Goal: Task Accomplishment & Management: Use online tool/utility

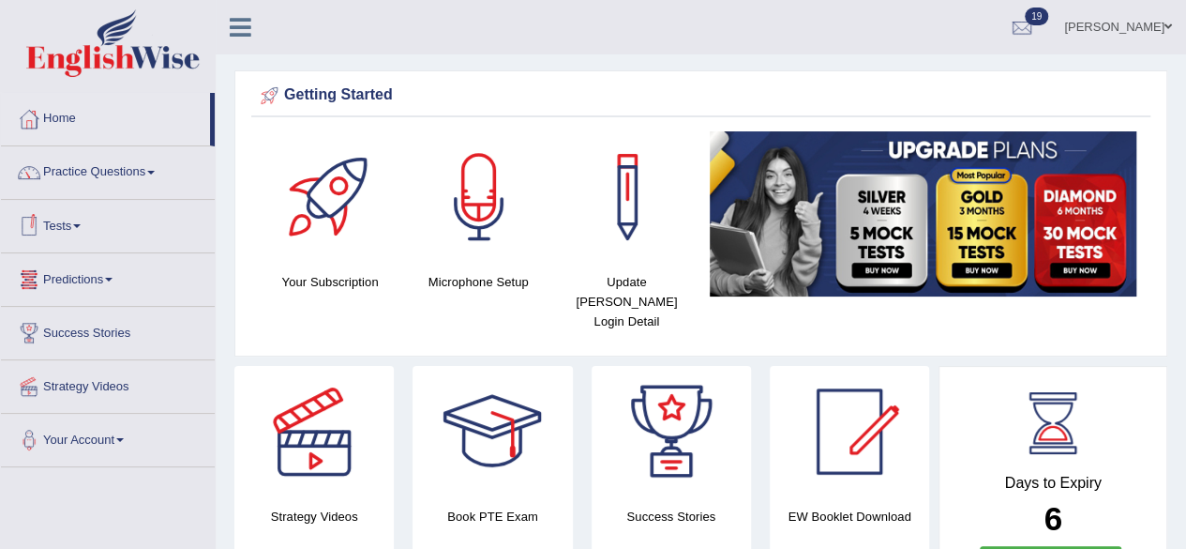
click at [86, 228] on link "Tests" at bounding box center [108, 223] width 214 height 47
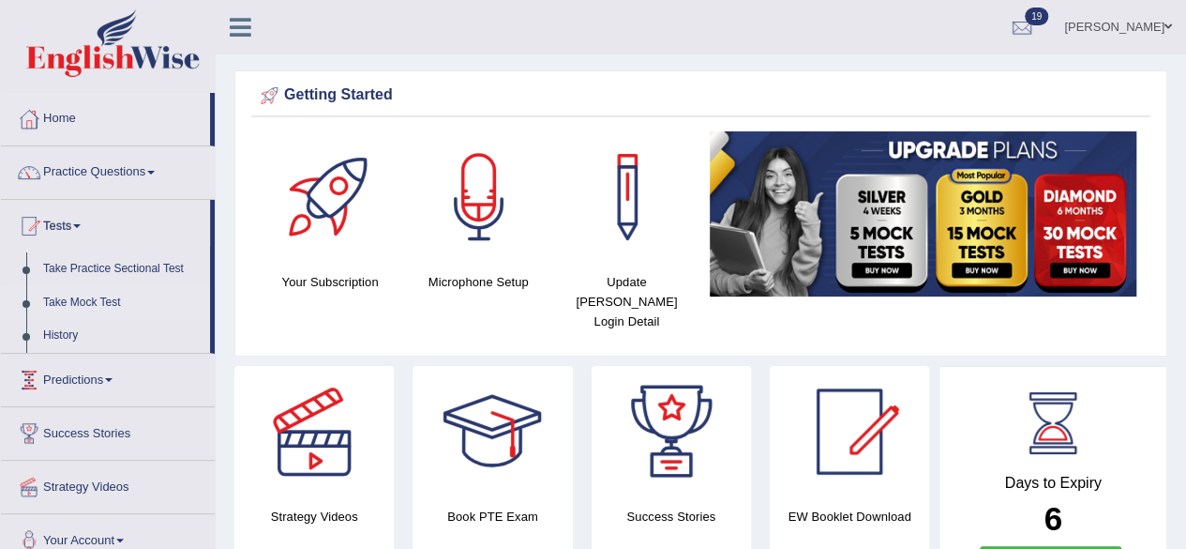
click at [94, 300] on link "Take Mock Test" at bounding box center [122, 303] width 175 height 34
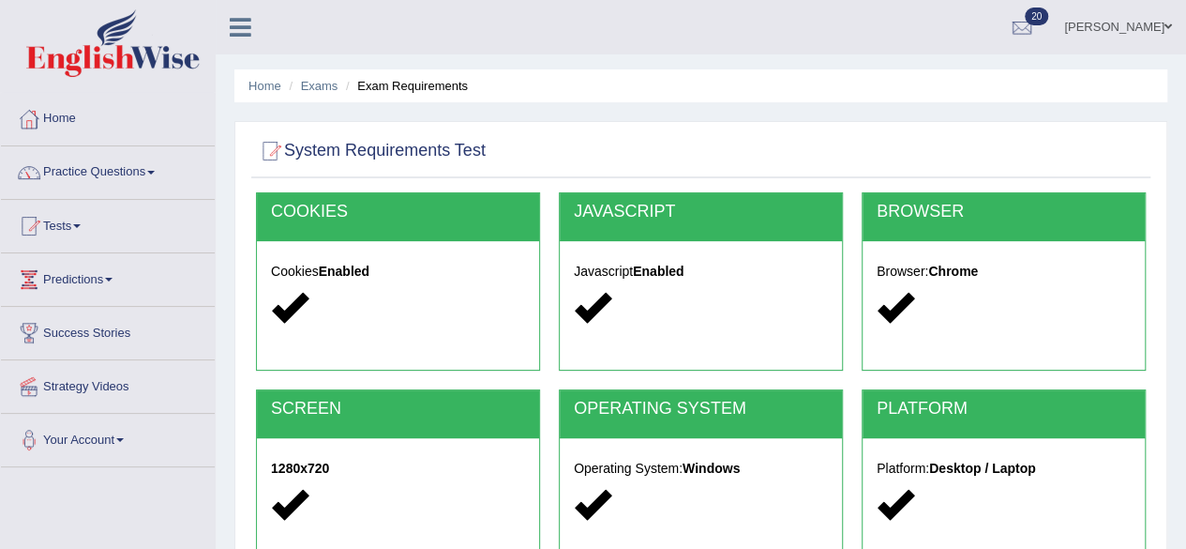
click at [776, 147] on div at bounding box center [701, 151] width 890 height 38
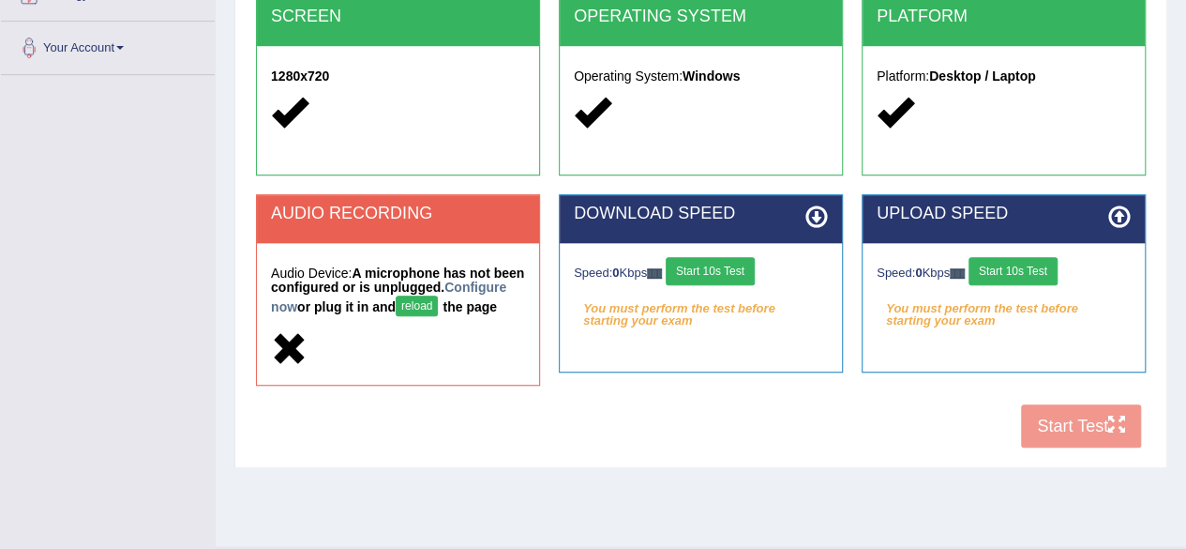
scroll to position [435, 0]
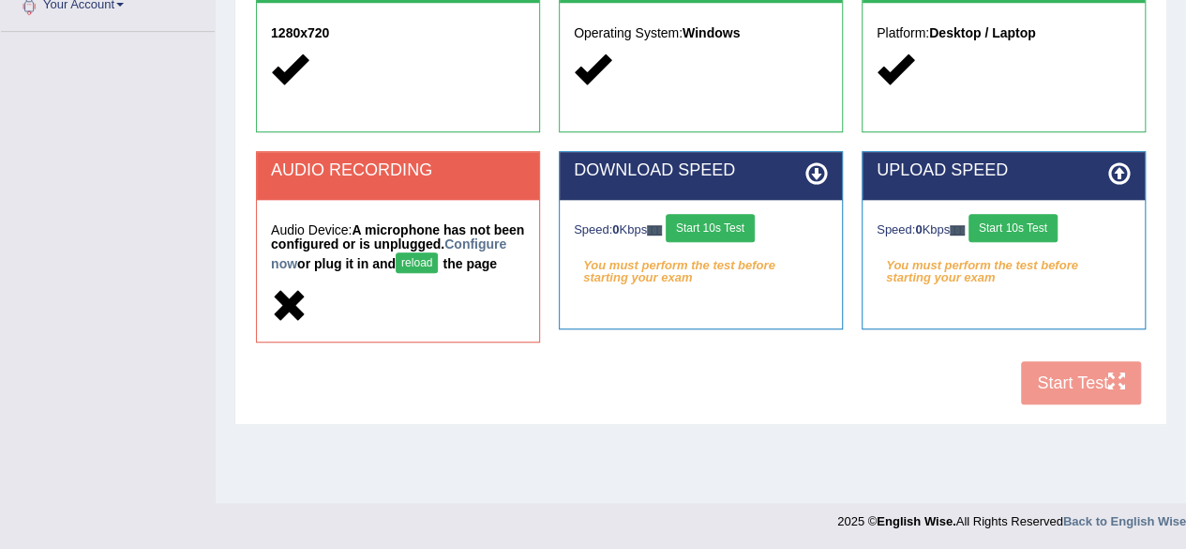
click at [438, 263] on button "reload" at bounding box center [417, 262] width 42 height 21
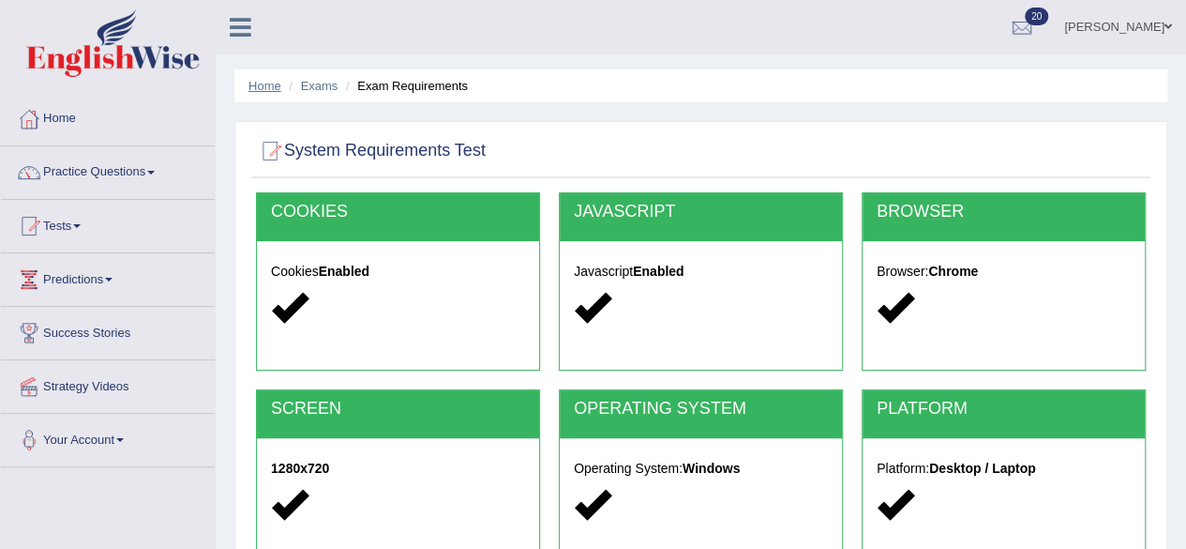
click at [269, 87] on link "Home" at bounding box center [264, 86] width 33 height 14
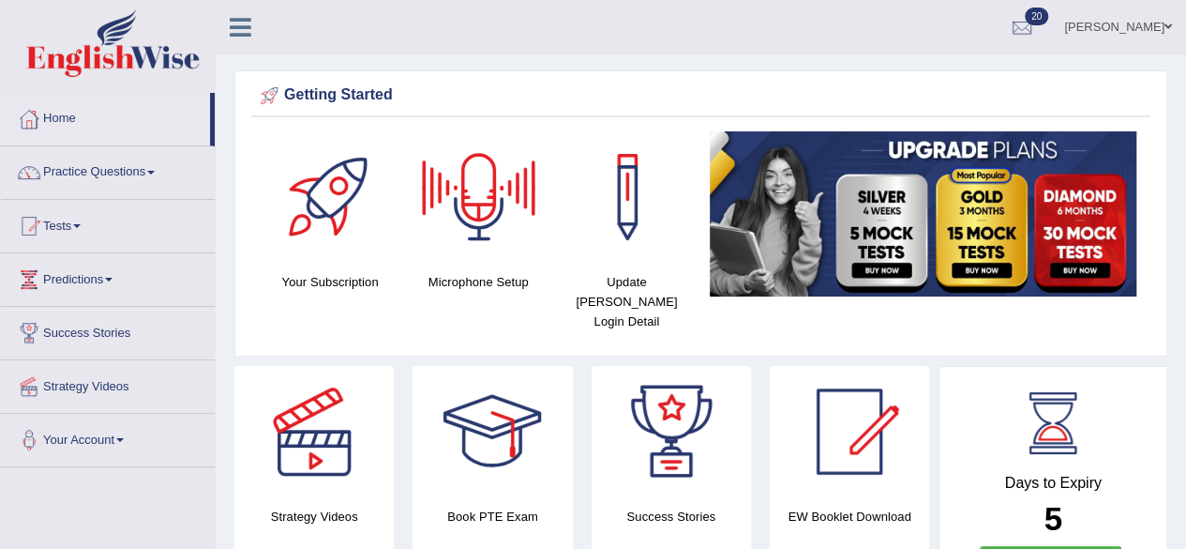
click at [478, 207] on div at bounding box center [479, 196] width 131 height 131
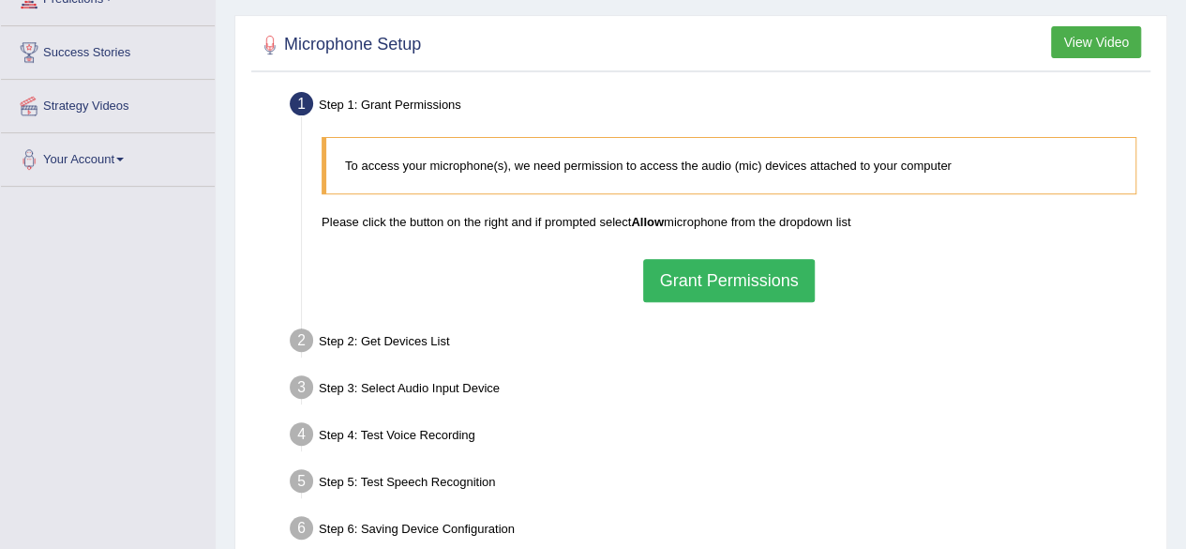
scroll to position [281, 0]
click at [701, 282] on button "Grant Permissions" at bounding box center [728, 279] width 171 height 43
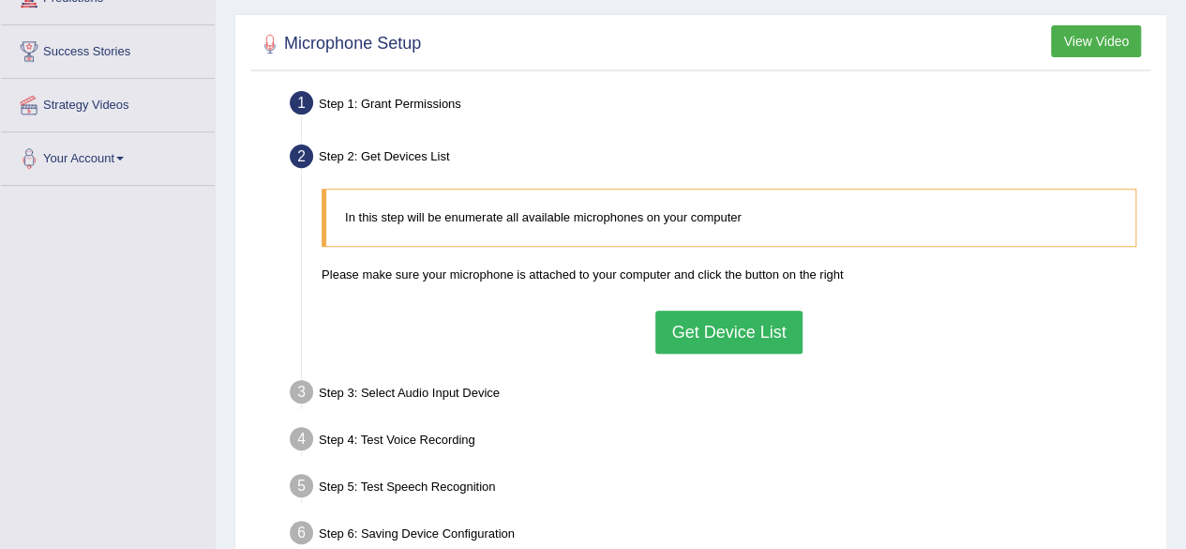
click at [736, 326] on button "Get Device List" at bounding box center [728, 331] width 146 height 43
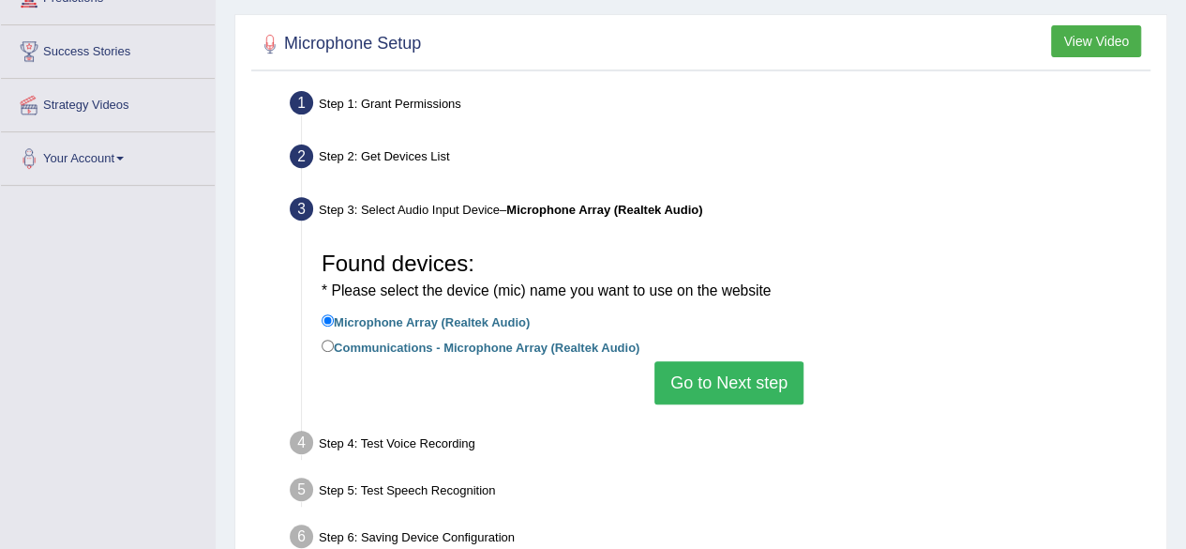
click at [730, 379] on button "Go to Next step" at bounding box center [729, 382] width 149 height 43
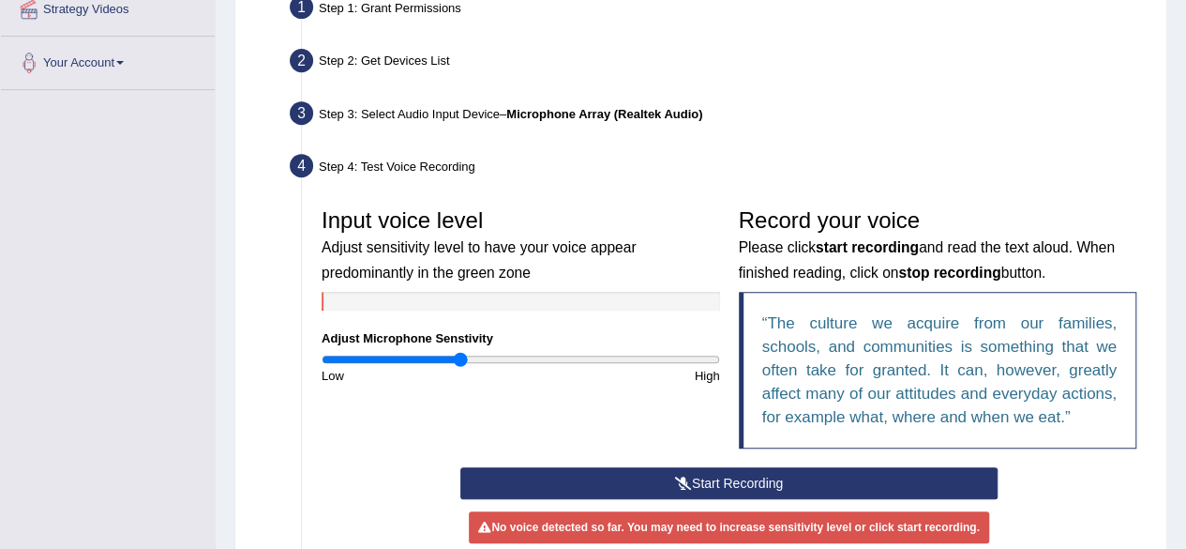
scroll to position [563, 0]
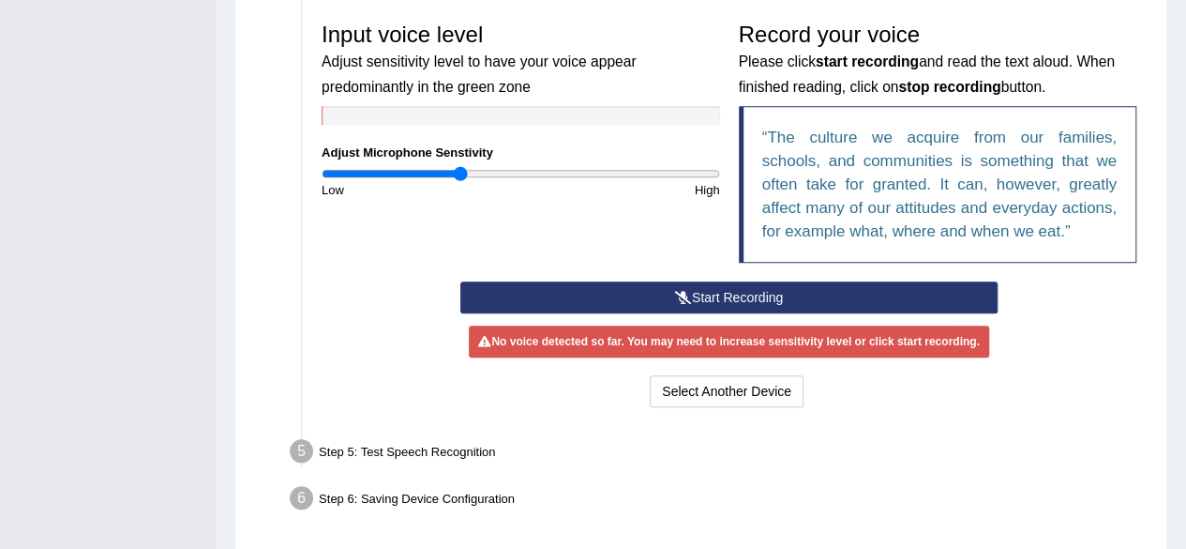
click at [694, 294] on button "Start Recording" at bounding box center [728, 297] width 537 height 32
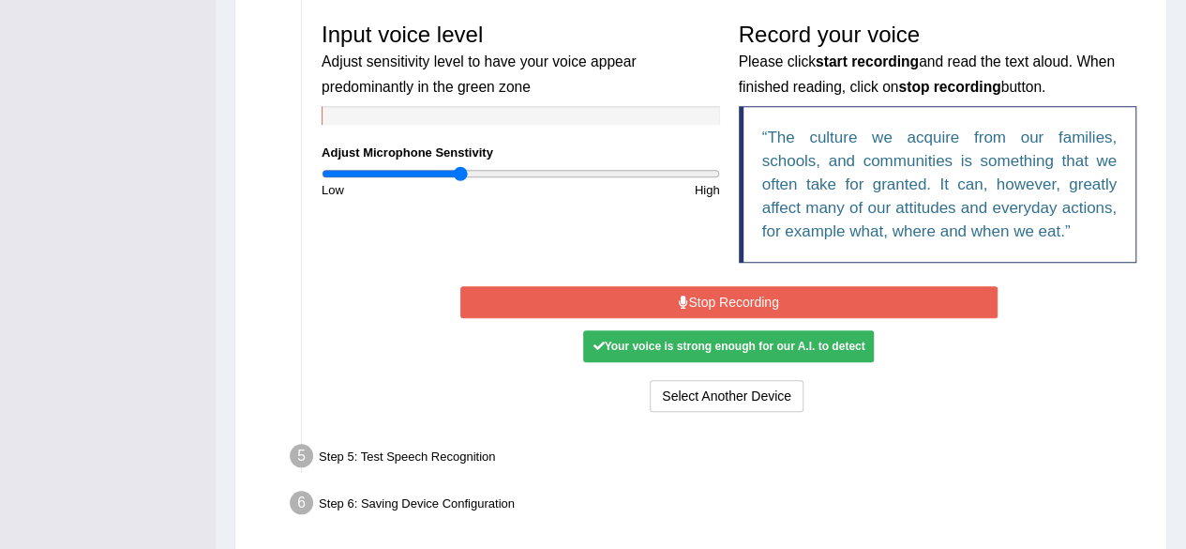
click at [698, 301] on button "Stop Recording" at bounding box center [728, 302] width 537 height 32
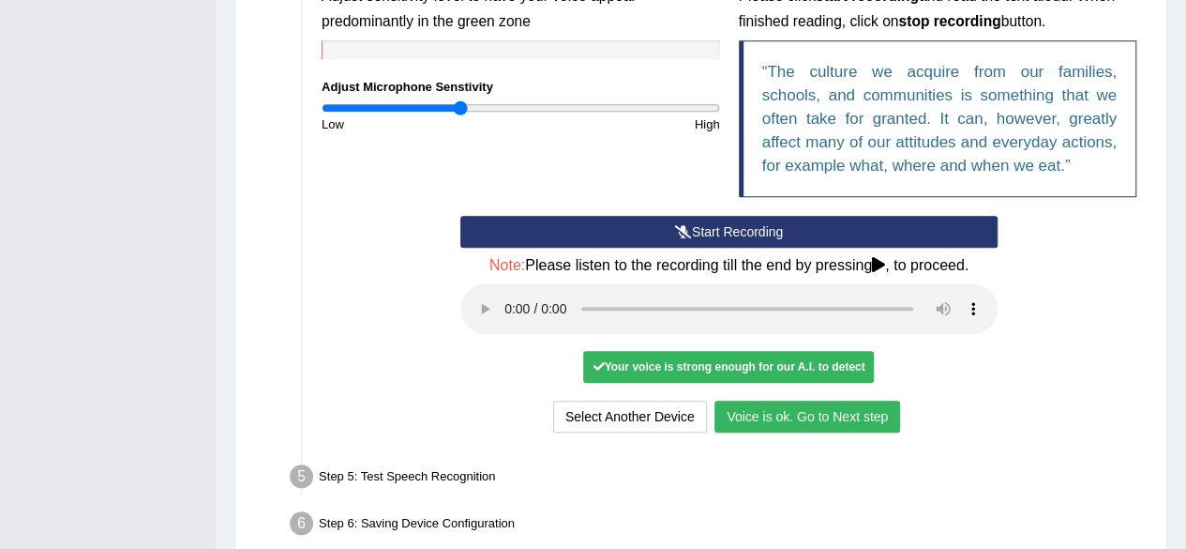
scroll to position [656, 0]
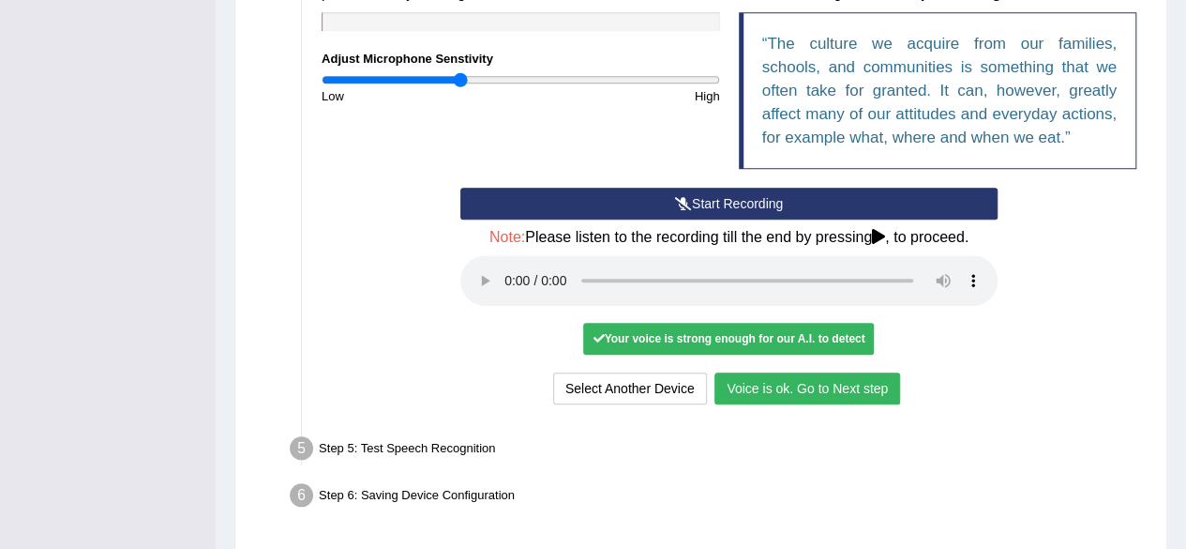
click at [801, 380] on button "Voice is ok. Go to Next step" at bounding box center [808, 388] width 186 height 32
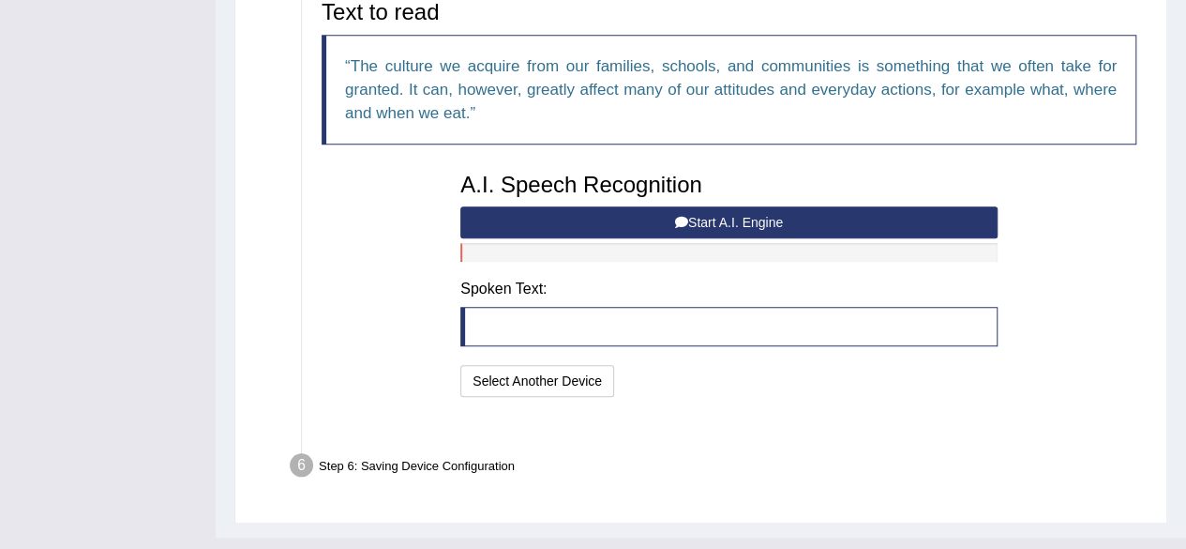
scroll to position [643, 0]
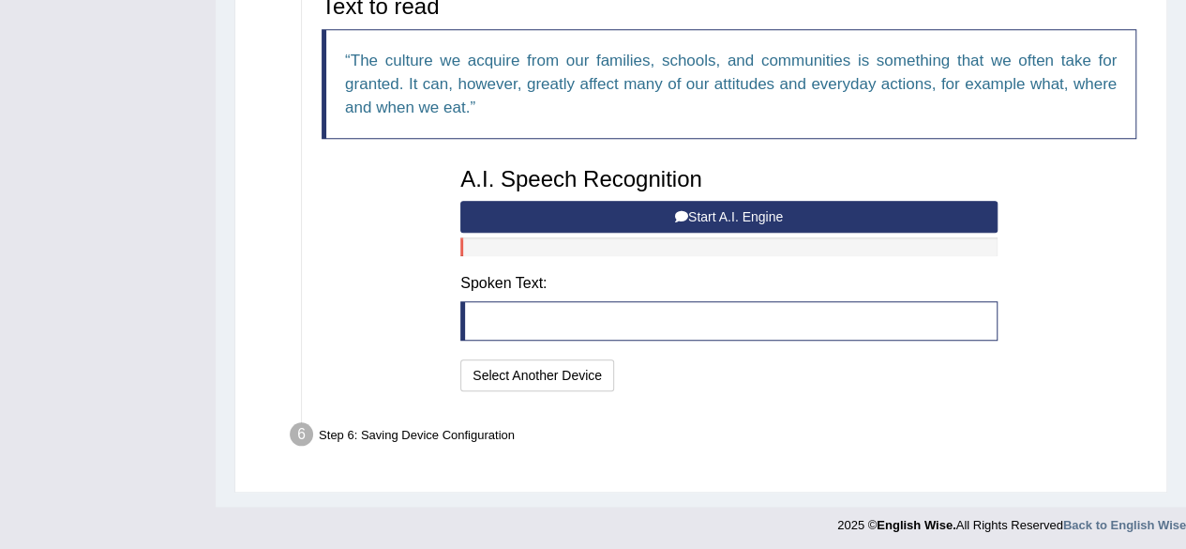
click at [691, 201] on button "Start A.I. Engine" at bounding box center [728, 217] width 537 height 32
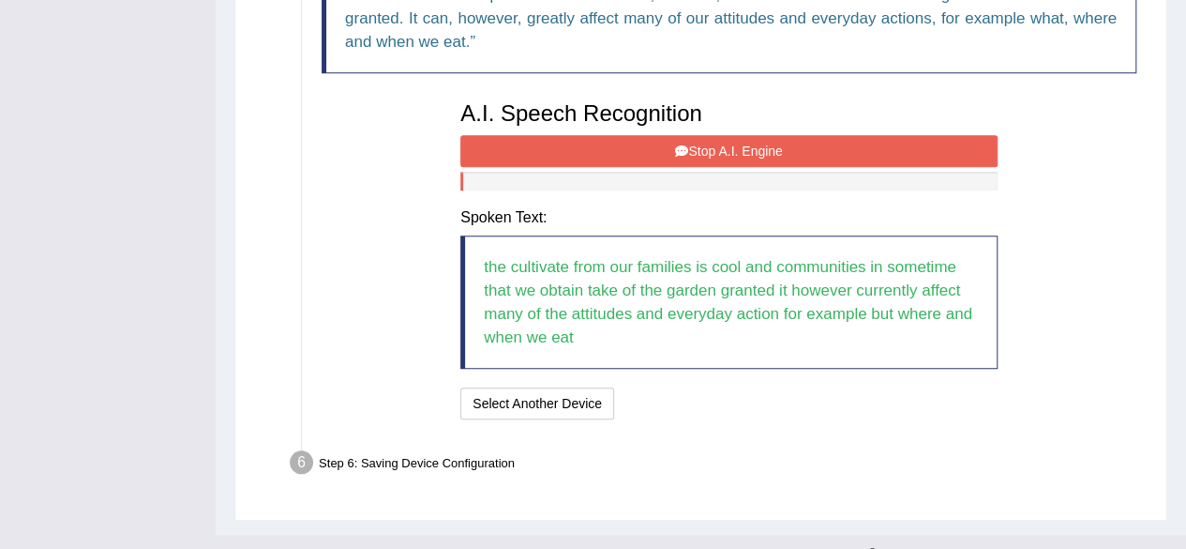
scroll to position [737, 0]
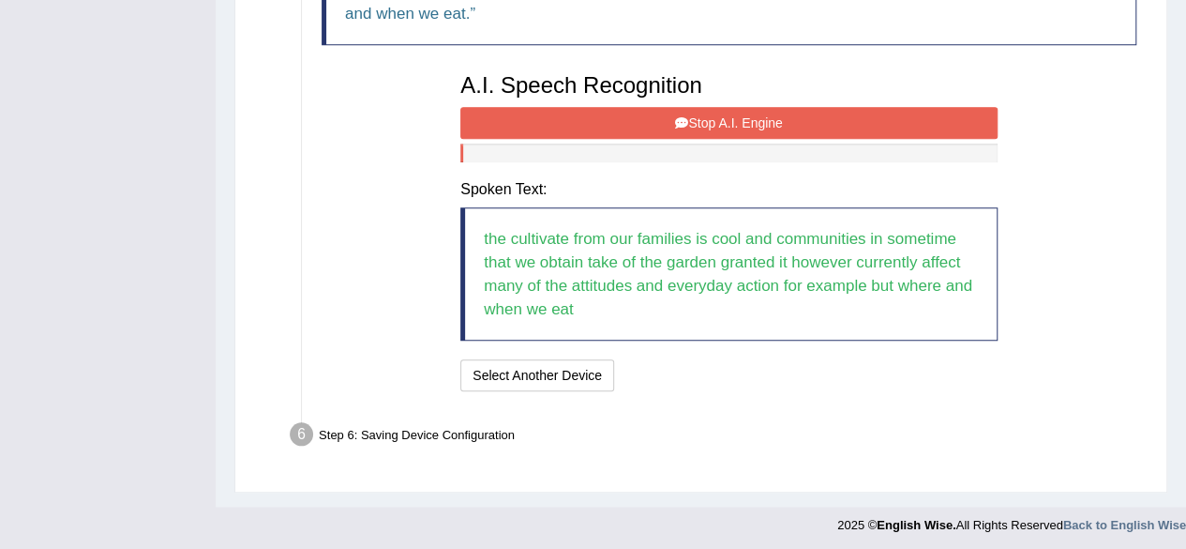
click at [733, 119] on button "Stop A.I. Engine" at bounding box center [728, 123] width 537 height 32
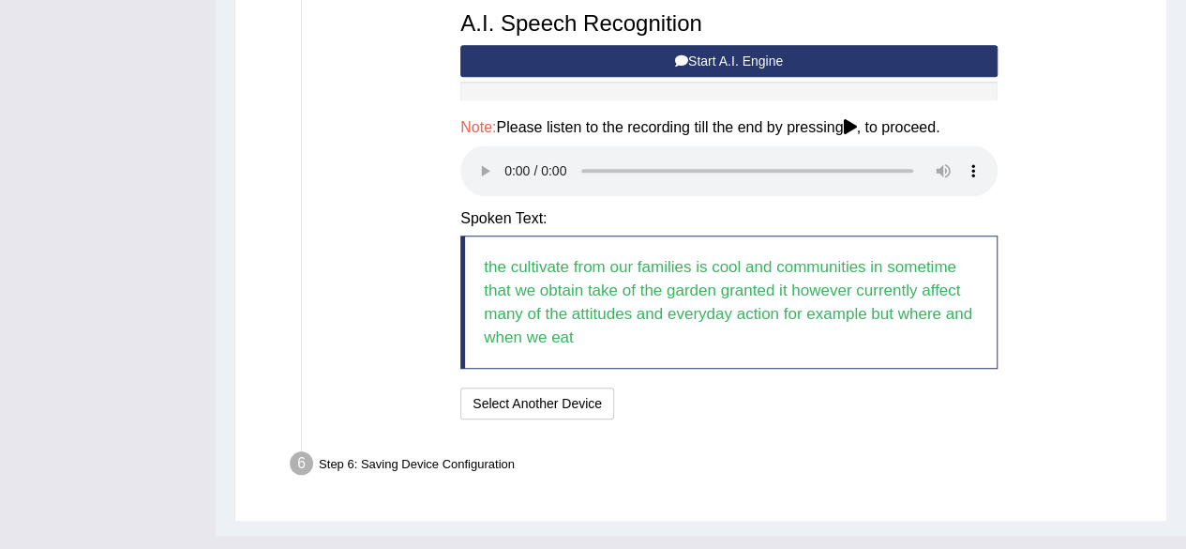
scroll to position [828, 0]
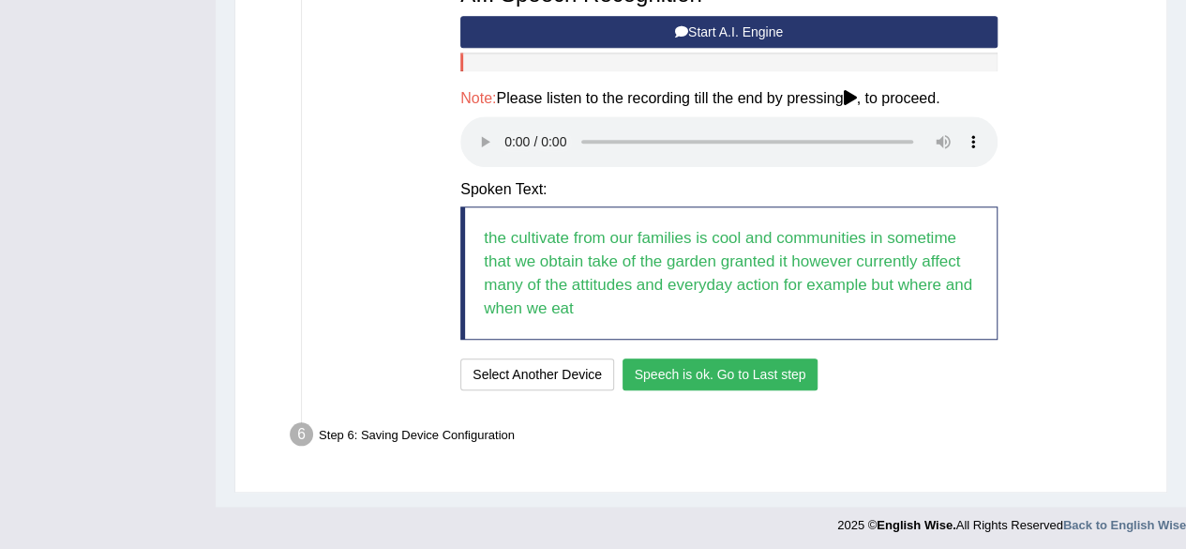
click at [700, 365] on button "Speech is ok. Go to Last step" at bounding box center [721, 374] width 196 height 32
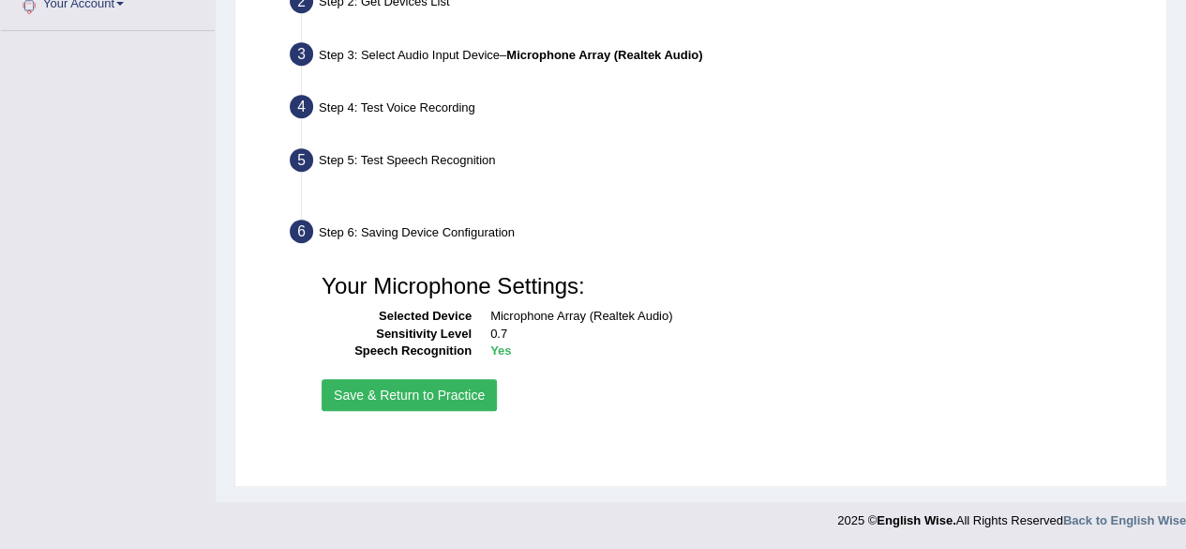
scroll to position [435, 0]
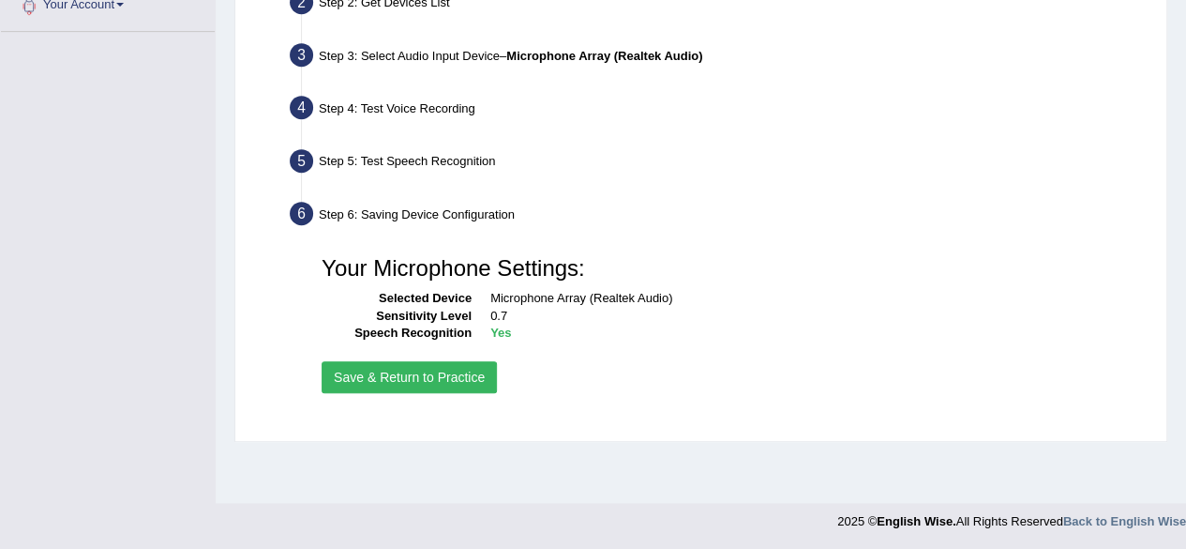
click at [440, 371] on button "Save & Return to Practice" at bounding box center [409, 377] width 175 height 32
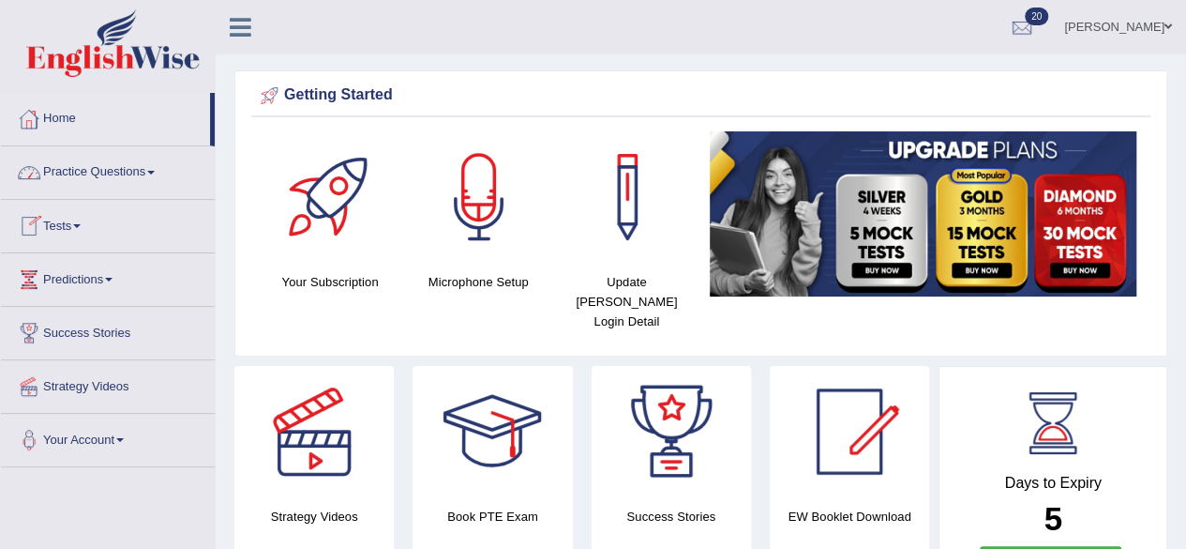
click at [86, 221] on link "Tests" at bounding box center [108, 223] width 214 height 47
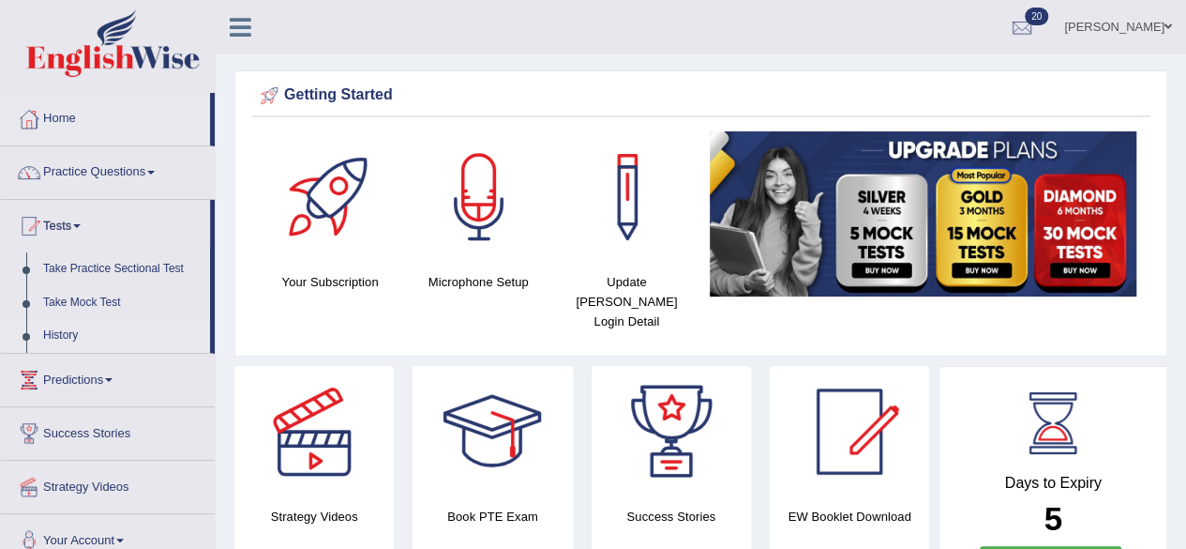
click at [66, 334] on link "History" at bounding box center [122, 336] width 175 height 34
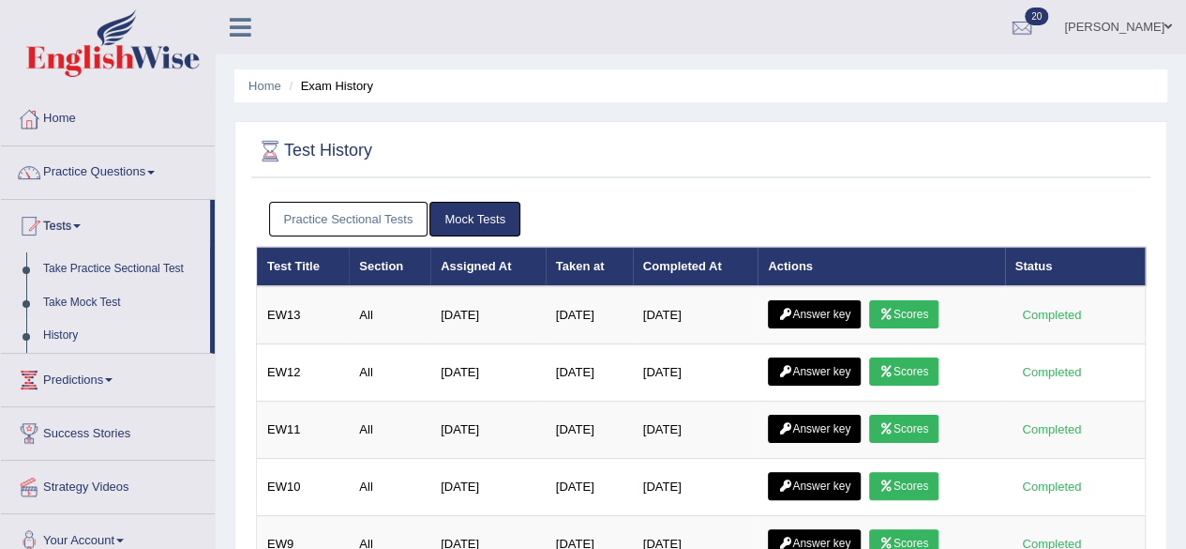
click at [386, 203] on link "Practice Sectional Tests" at bounding box center [348, 219] width 159 height 35
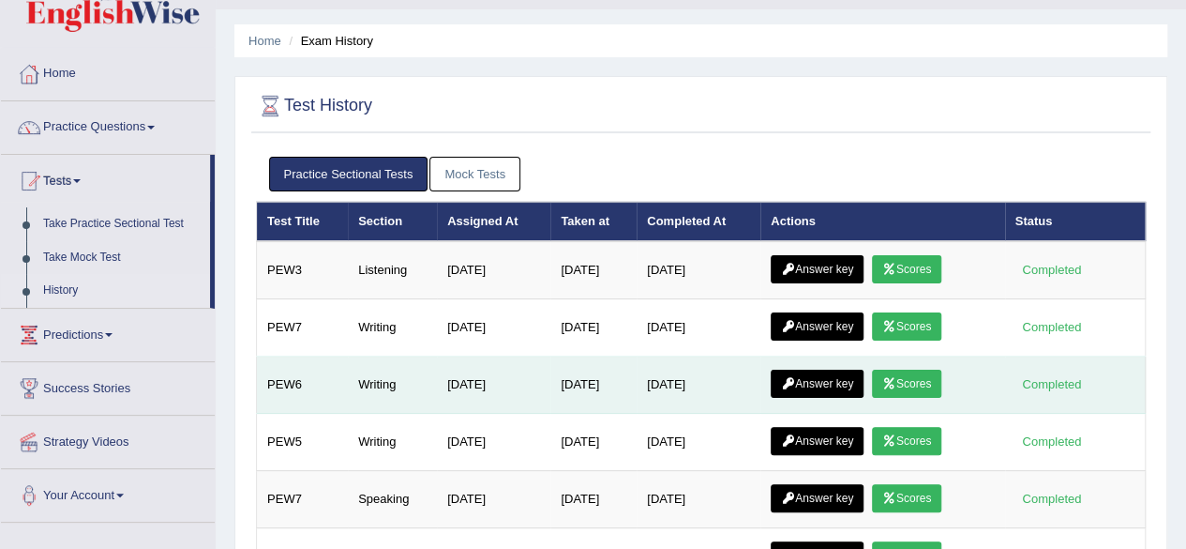
scroll to position [188, 0]
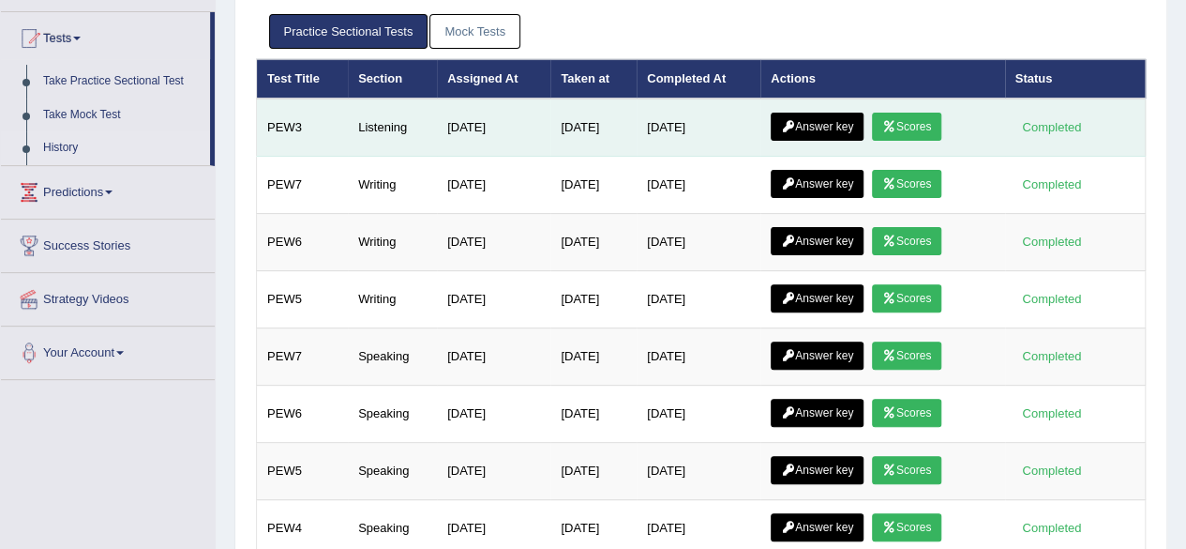
click at [919, 128] on link "Scores" at bounding box center [906, 127] width 69 height 28
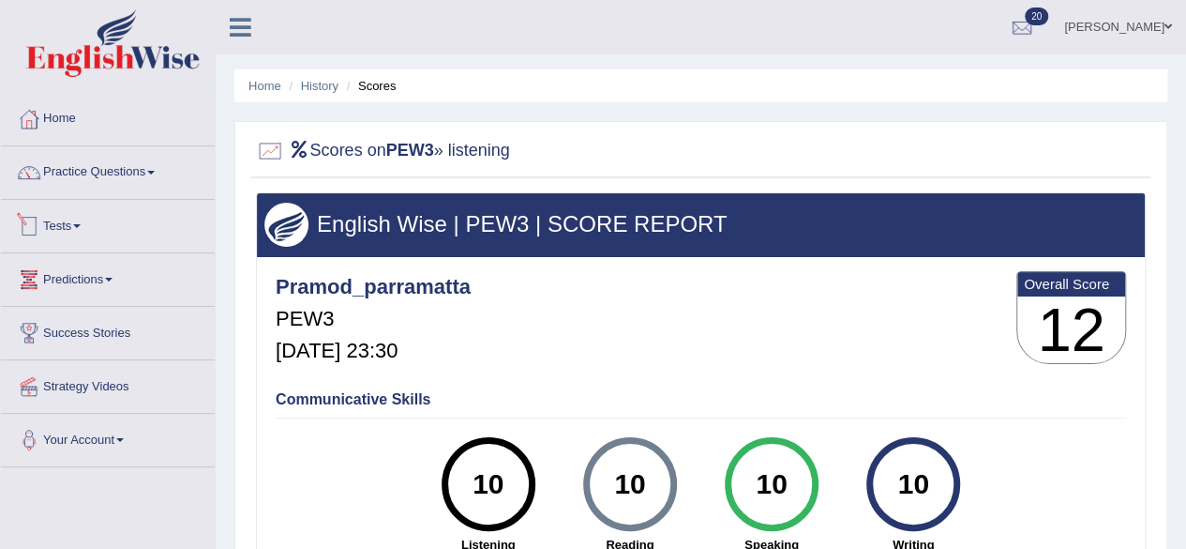
click at [81, 224] on span at bounding box center [77, 226] width 8 height 4
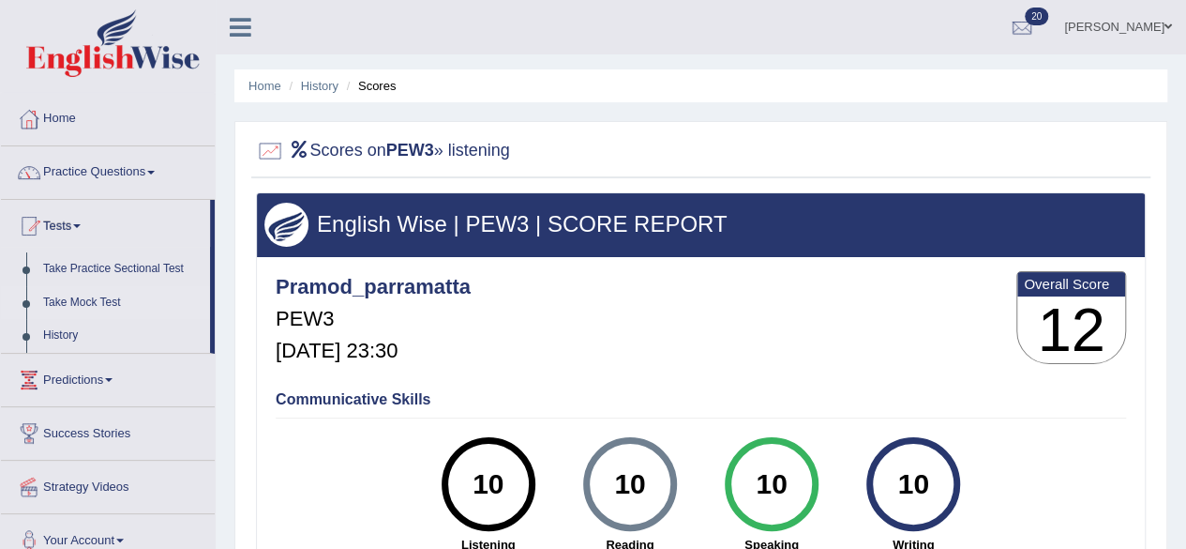
click at [115, 305] on link "Take Mock Test" at bounding box center [122, 303] width 175 height 34
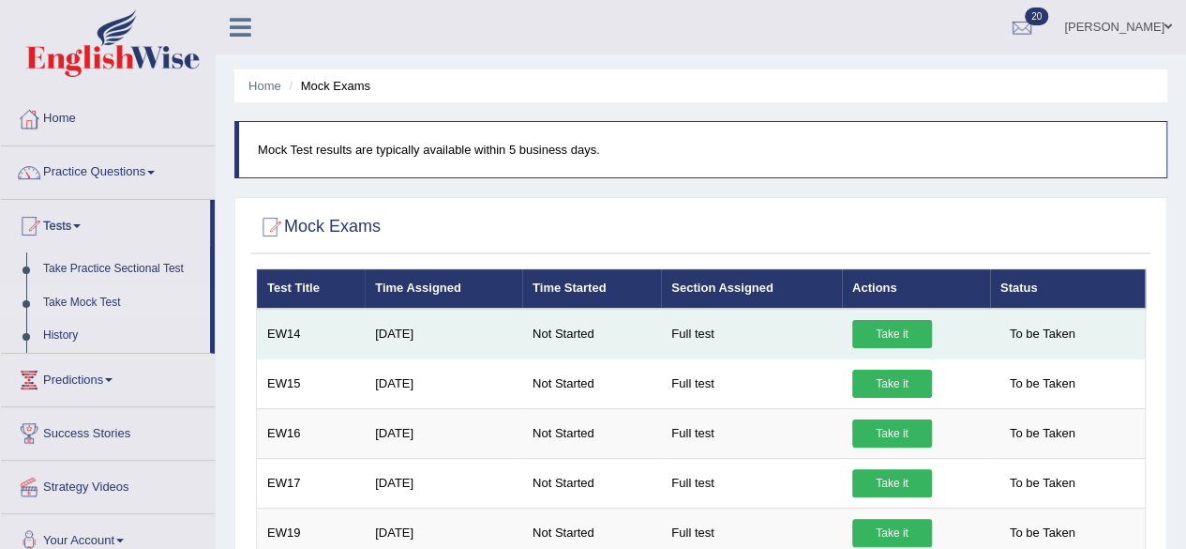
click at [911, 326] on link "Take it" at bounding box center [892, 334] width 80 height 28
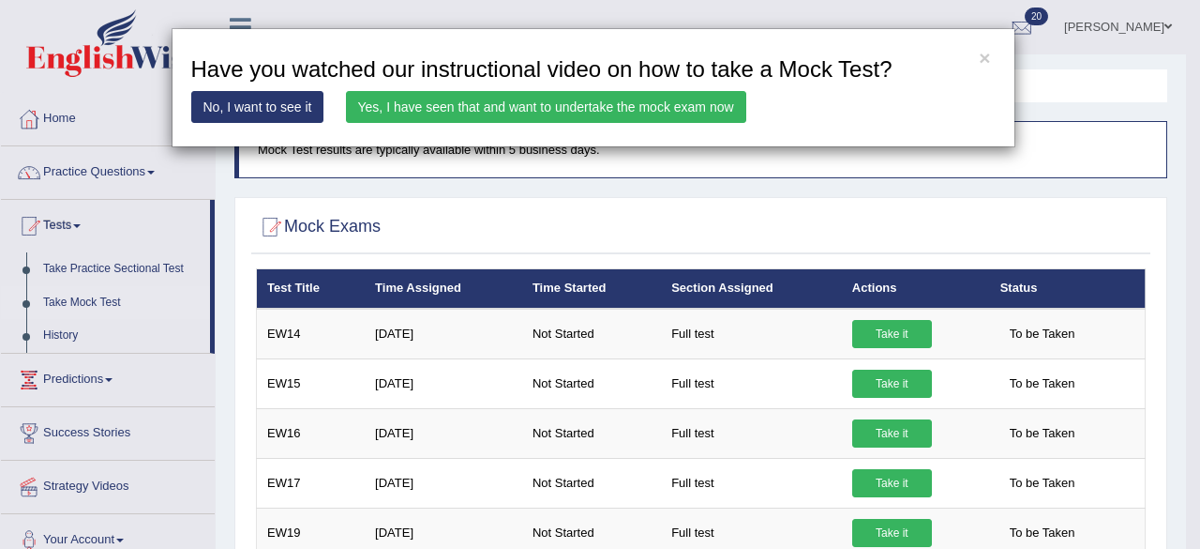
click at [654, 108] on link "Yes, I have seen that and want to undertake the mock exam now" at bounding box center [546, 107] width 400 height 32
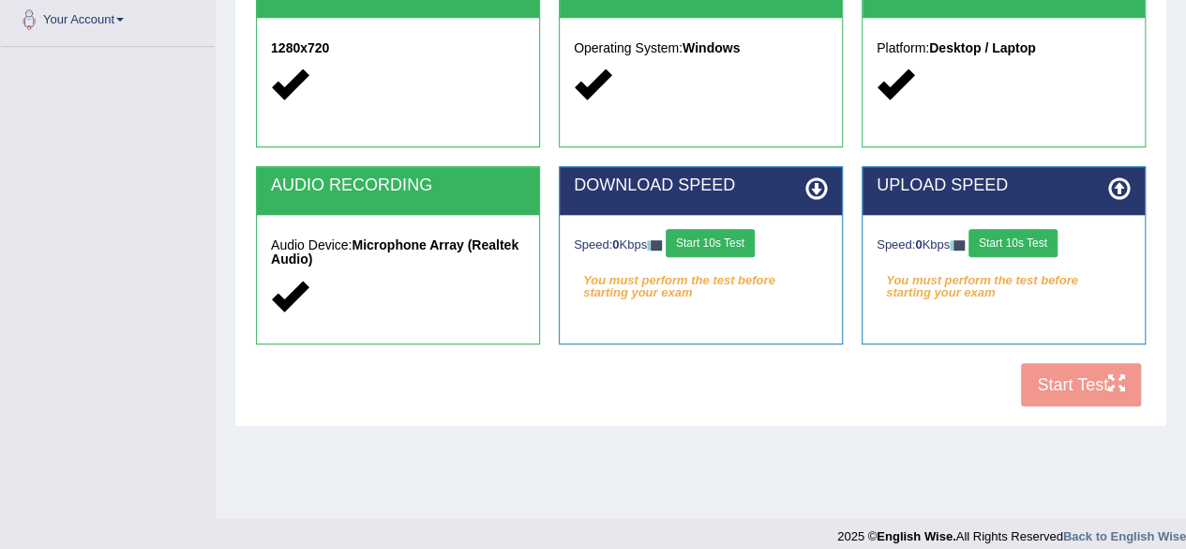
scroll to position [435, 0]
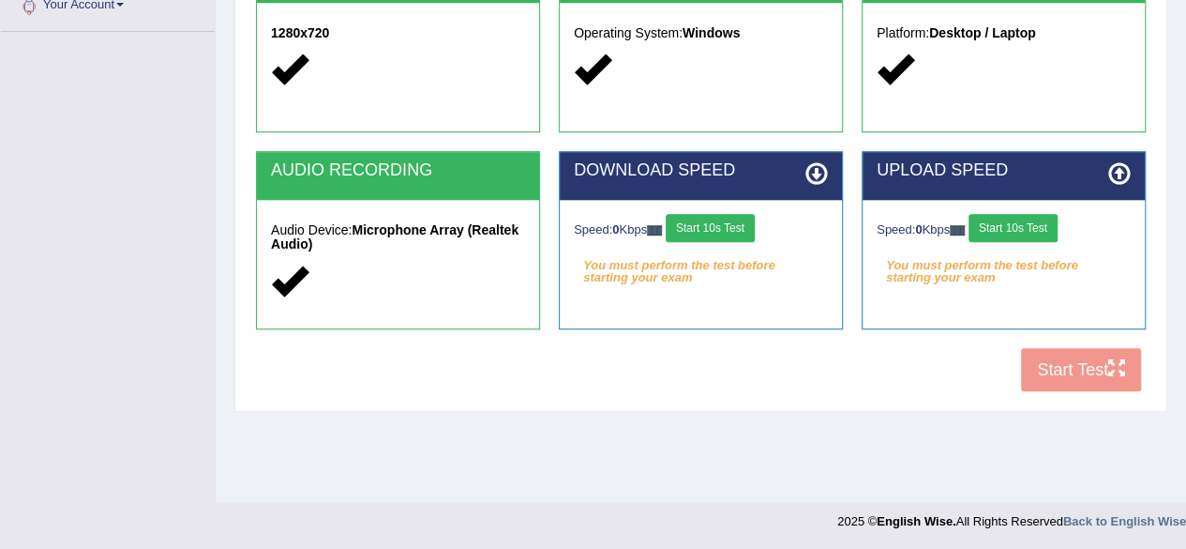
click at [726, 226] on button "Start 10s Test" at bounding box center [710, 228] width 89 height 28
click at [1028, 226] on button "Start 10s Test" at bounding box center [1013, 228] width 89 height 28
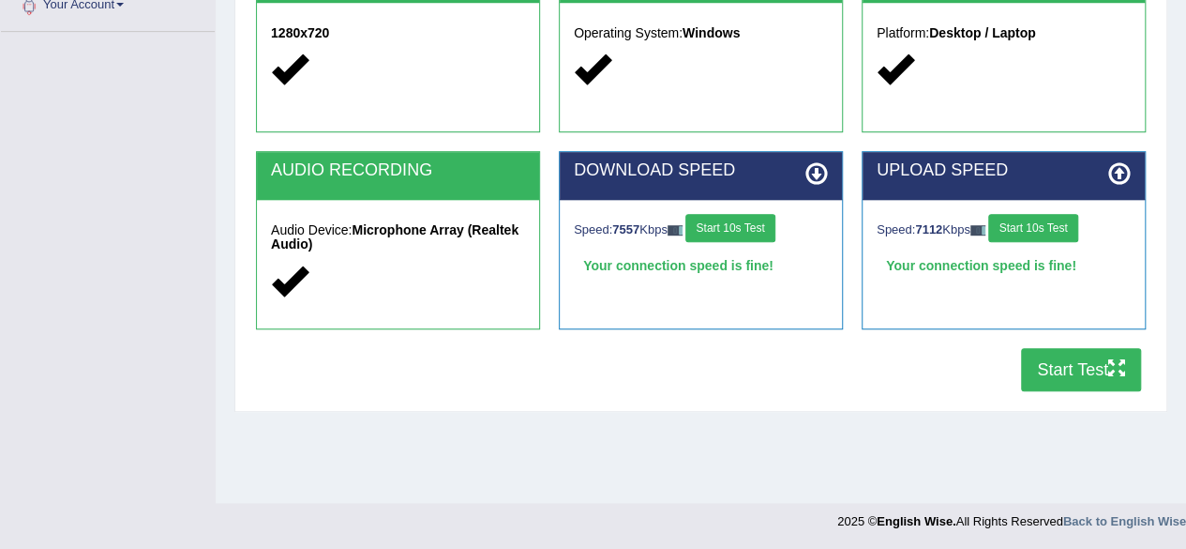
click at [1060, 372] on button "Start Test" at bounding box center [1081, 369] width 120 height 43
